Goal: Task Accomplishment & Management: Manage account settings

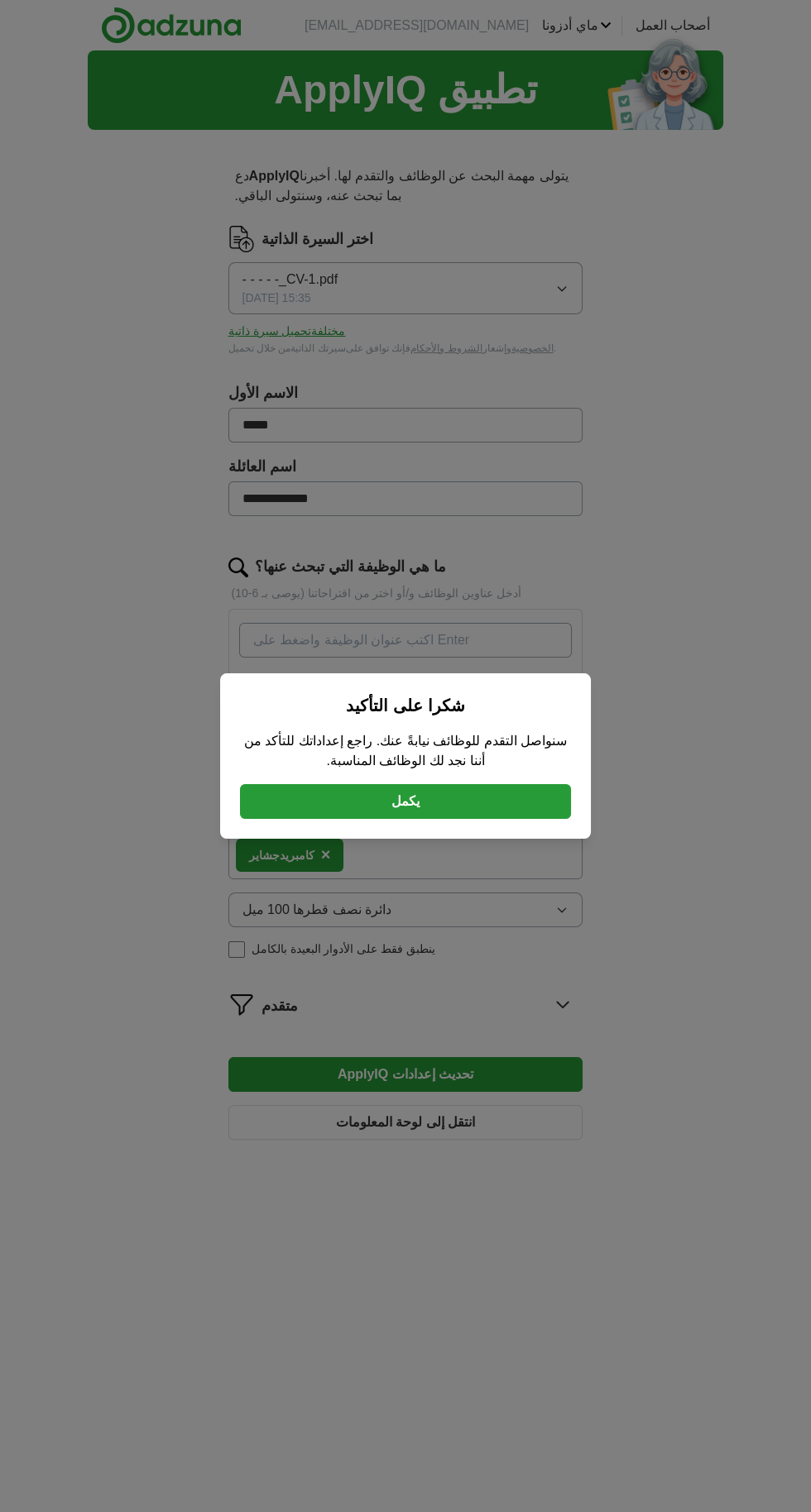
click at [551, 795] on button "يكمل" at bounding box center [405, 802] width 331 height 35
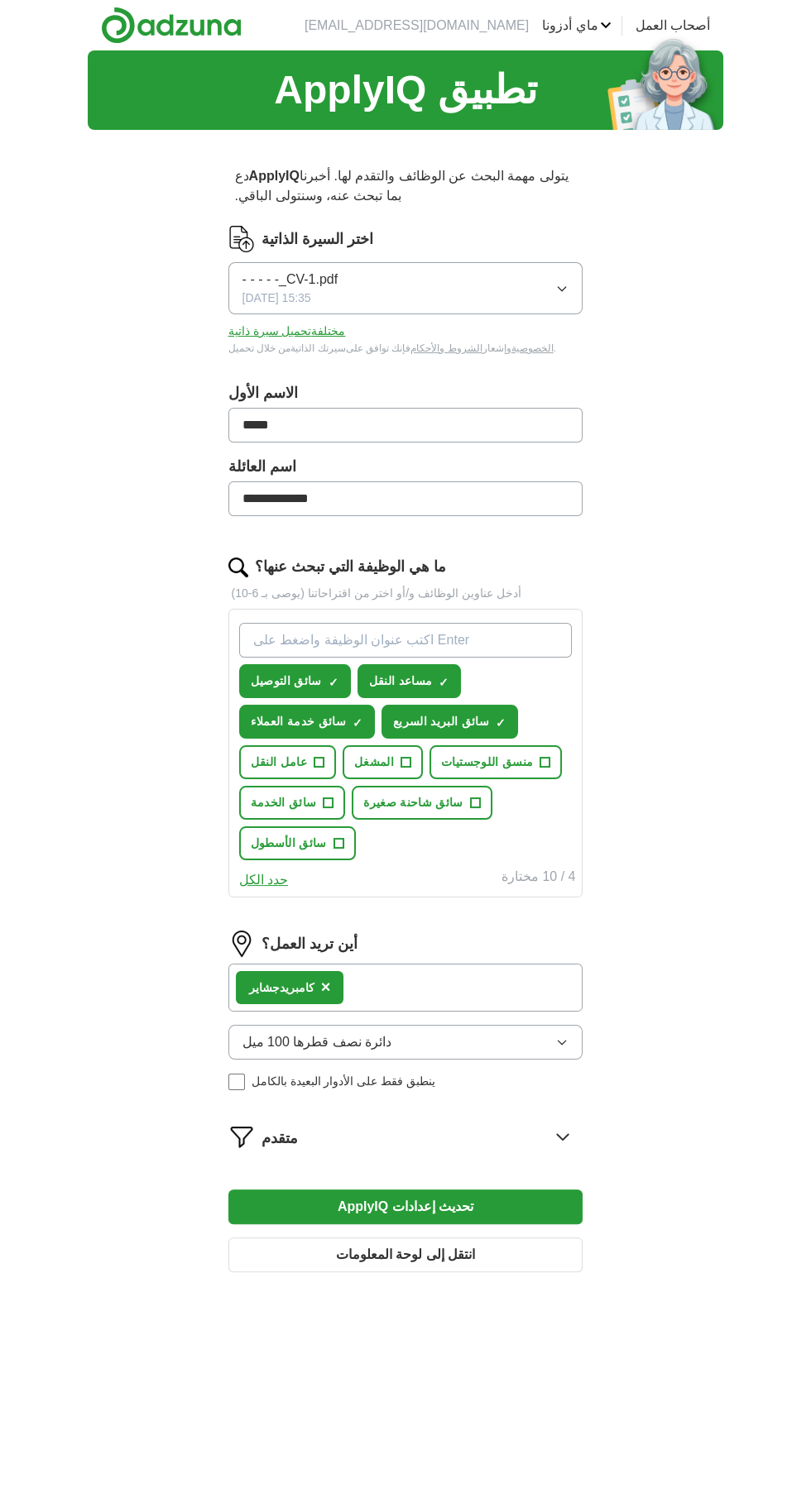
click at [562, 1037] on icon "button" at bounding box center [562, 1042] width 14 height 14
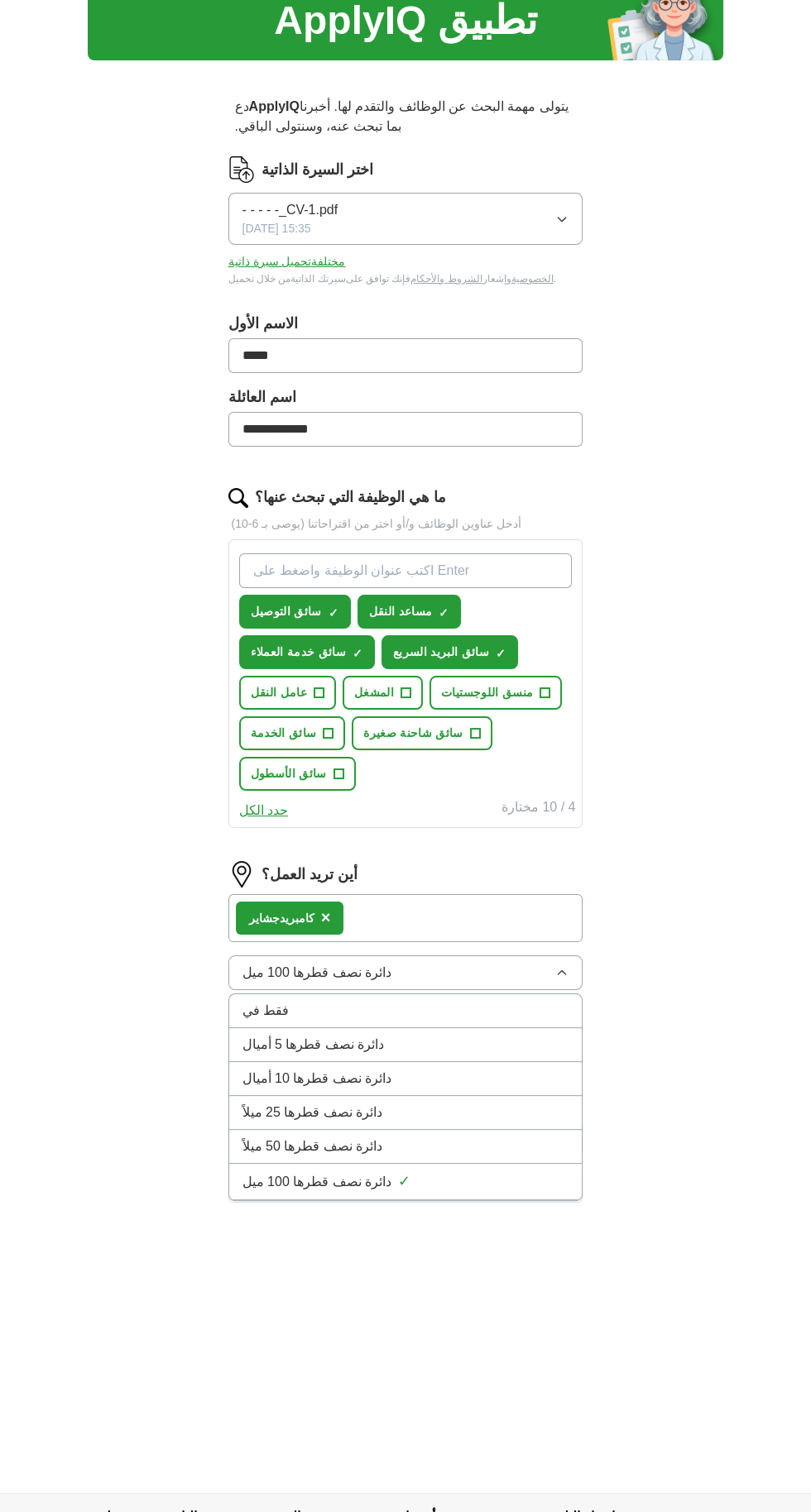
scroll to position [69, 0]
click at [435, 1172] on div "دائرة نصف قطرها 100 ميل ✓" at bounding box center [406, 1183] width 327 height 22
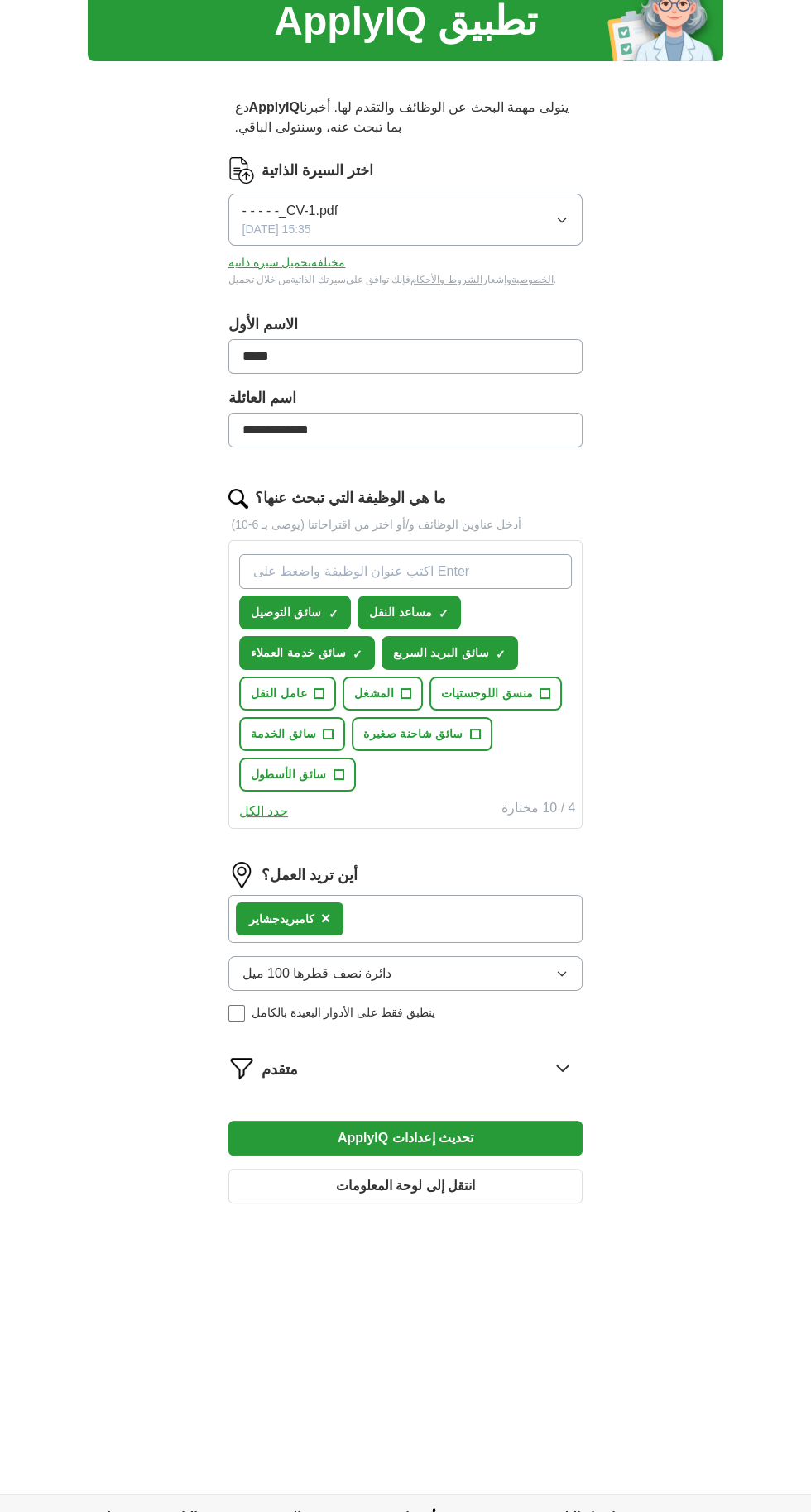
click at [263, 1006] on font "ينطبق فقط على الأدوار البعيدة بالكامل" at bounding box center [344, 1013] width 184 height 14
click at [534, 1133] on button "تحديث إعدادات ApplyIQ" at bounding box center [405, 1138] width 355 height 35
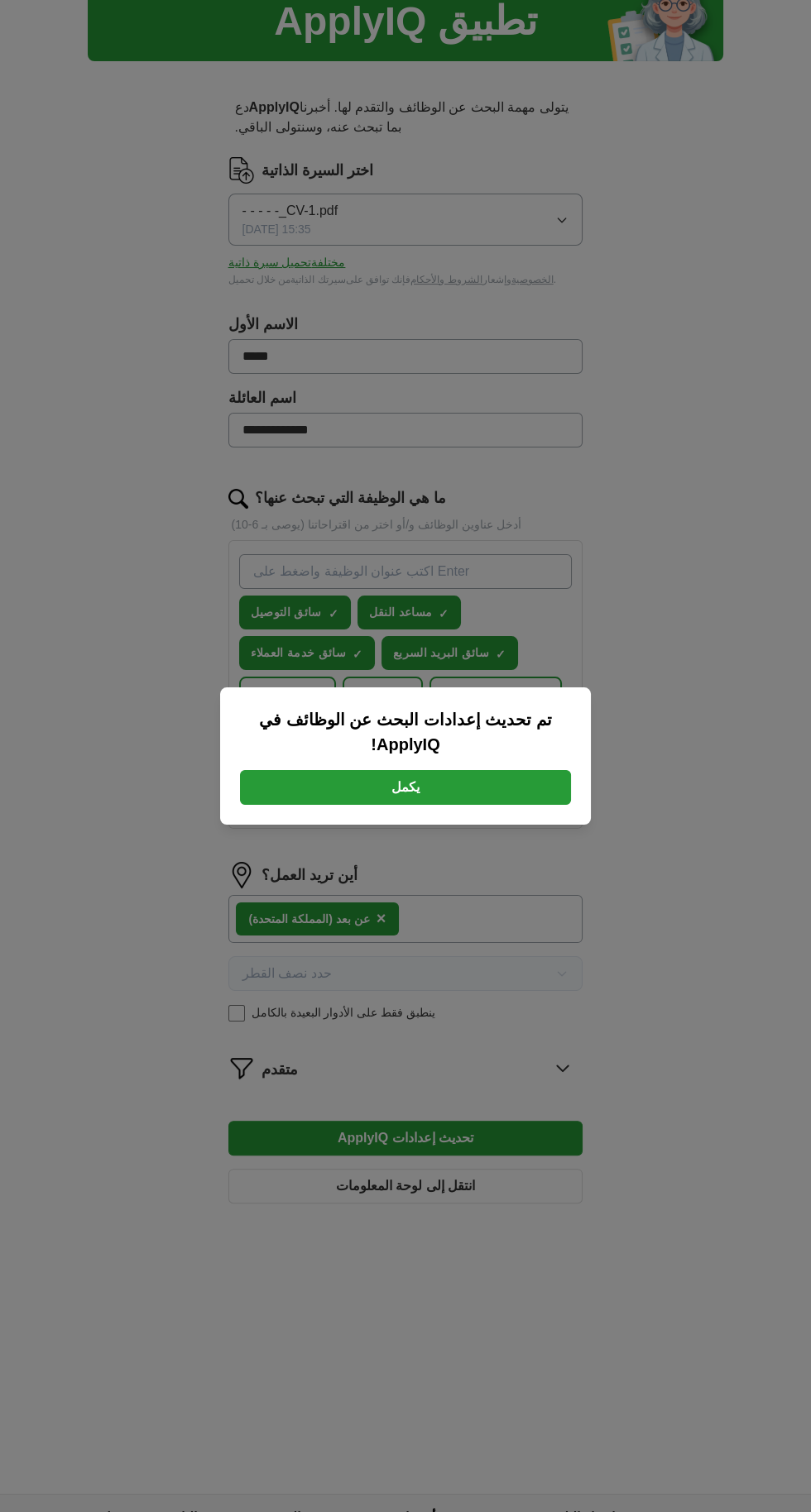
click at [313, 805] on button "يكمل" at bounding box center [405, 787] width 331 height 35
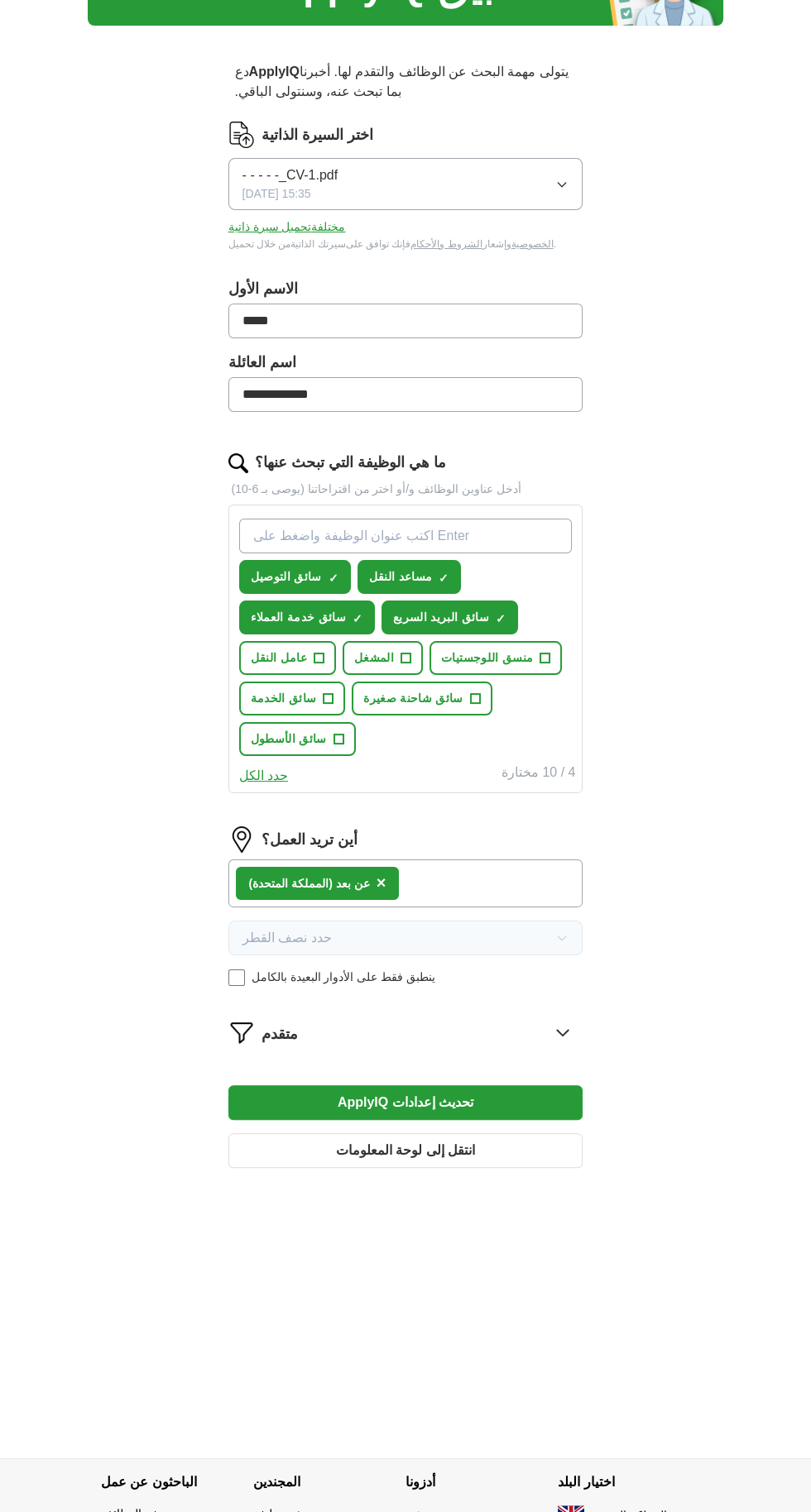
scroll to position [147, 0]
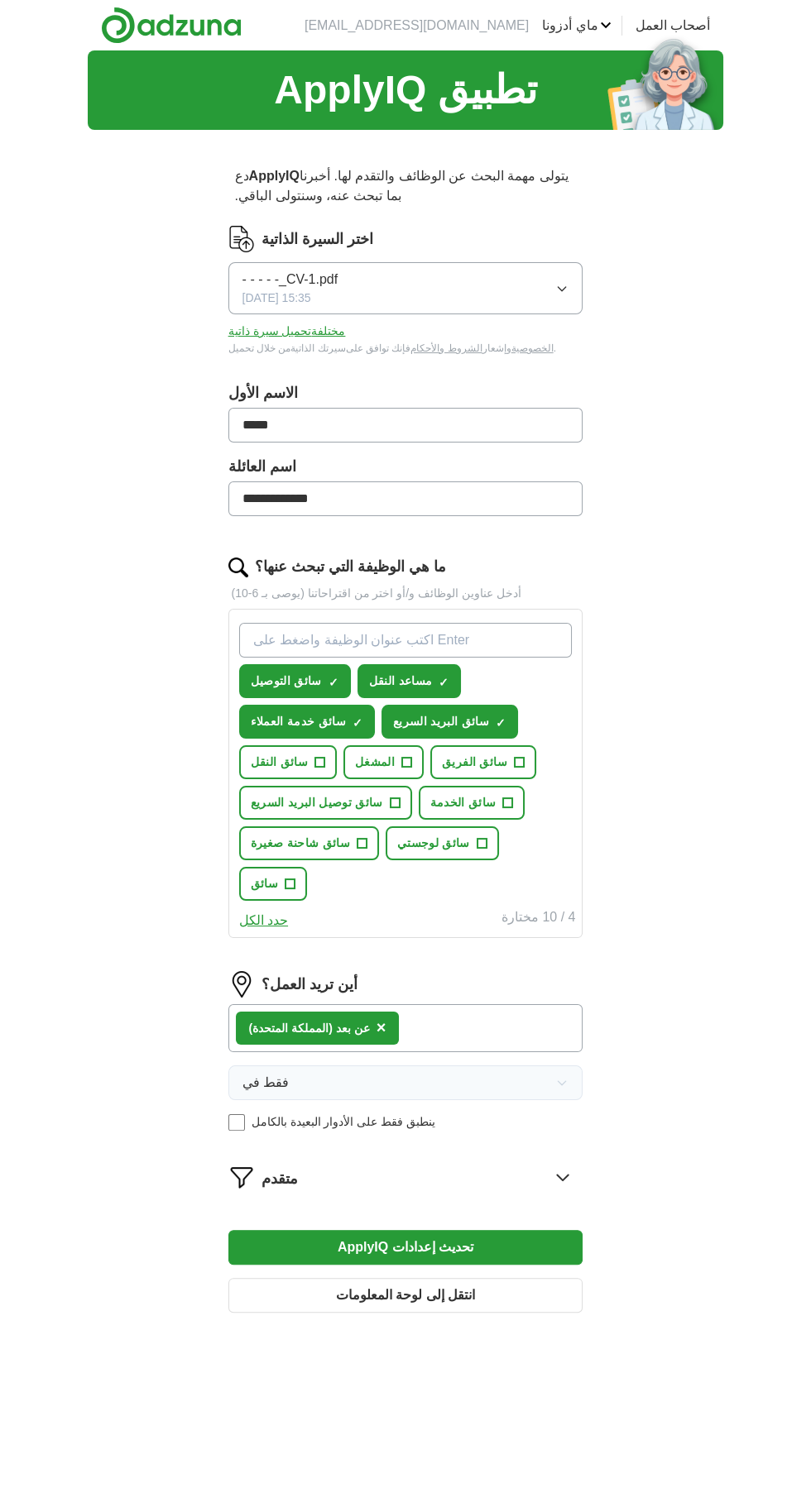
click at [582, 1164] on div "متقدم" at bounding box center [422, 1177] width 322 height 26
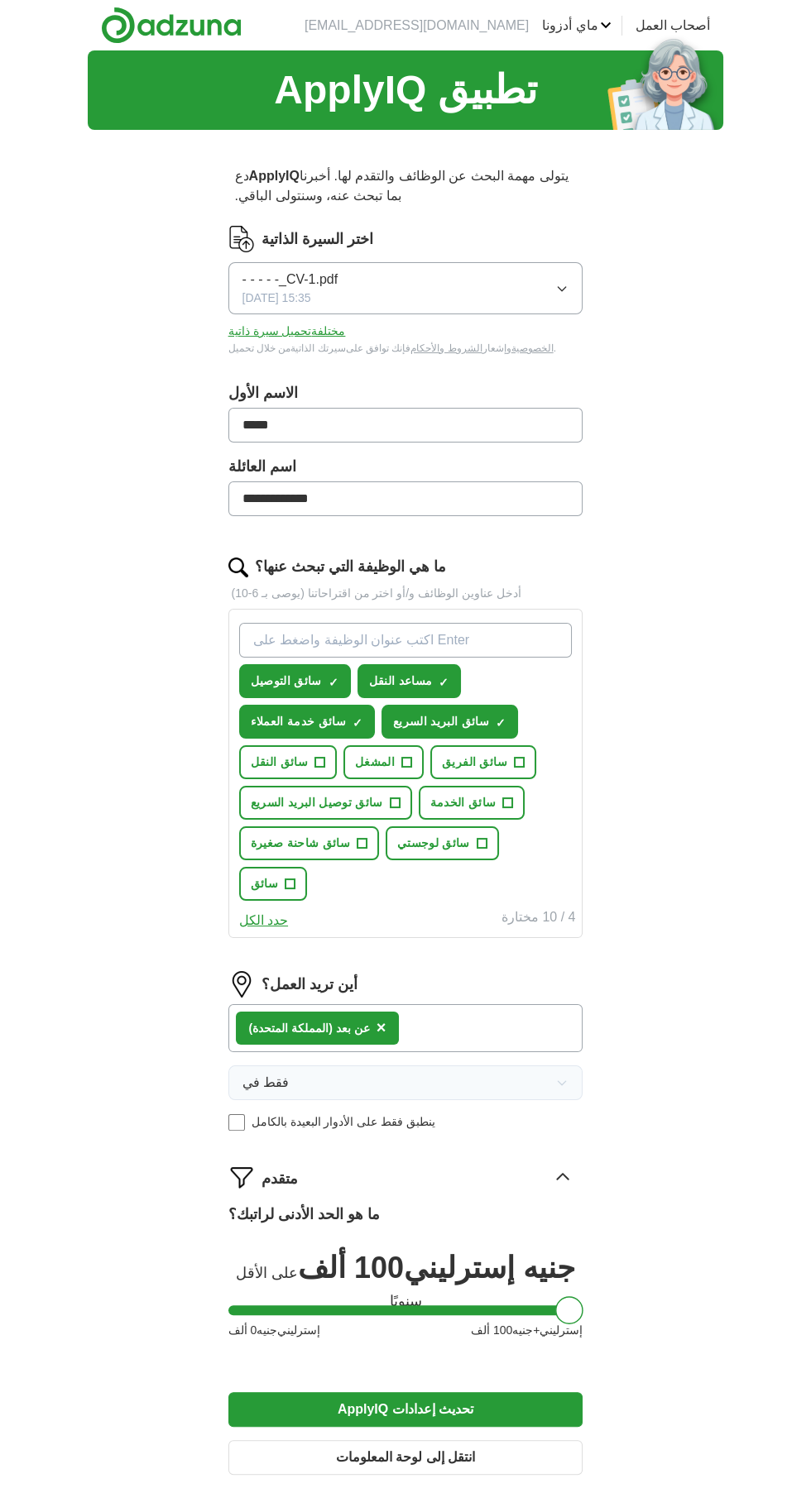
click at [307, 1392] on button "تحديث إعدادات ApplyIQ" at bounding box center [405, 1409] width 355 height 35
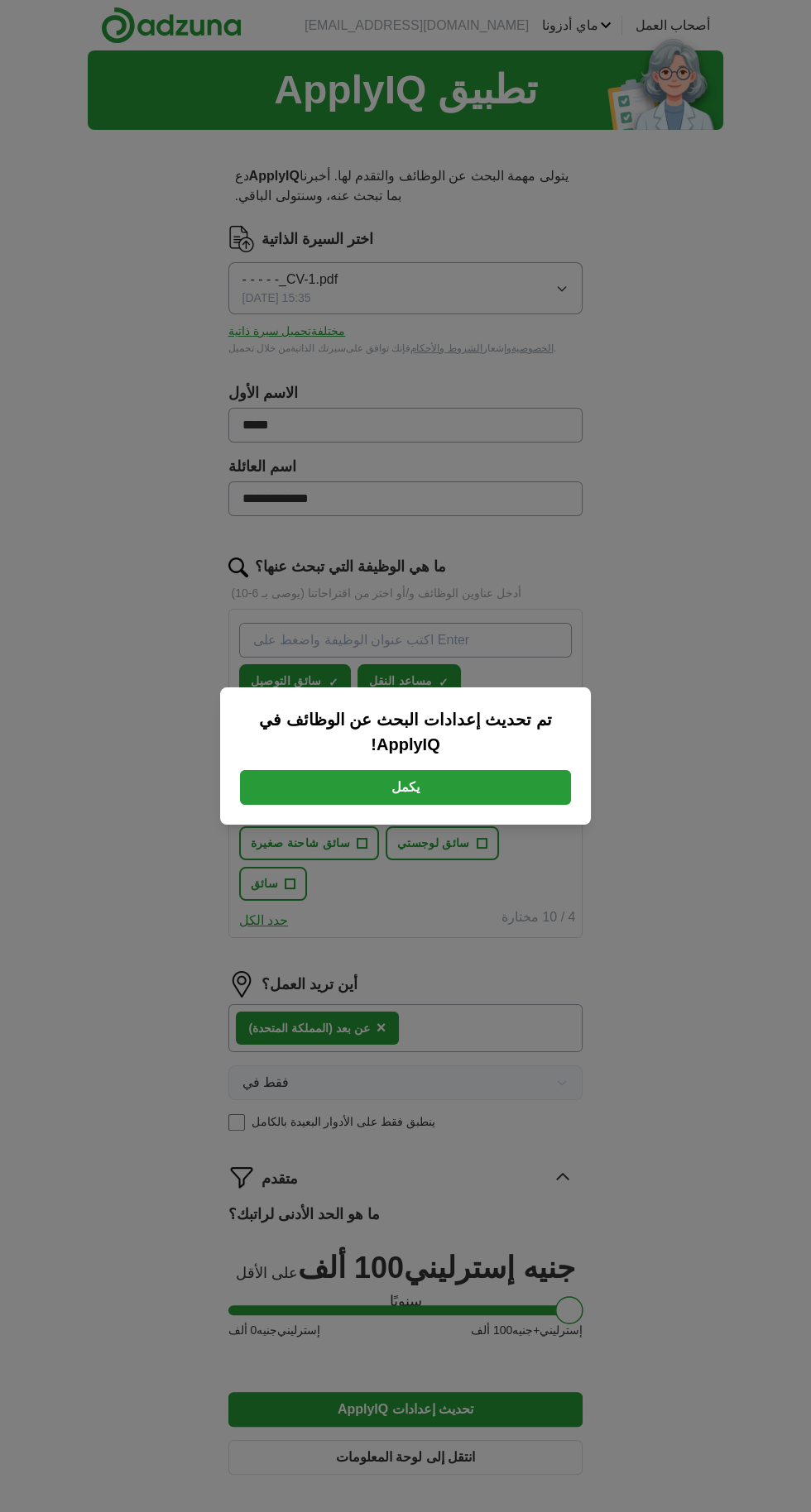
click at [536, 800] on button "يكمل" at bounding box center [405, 787] width 331 height 35
